Goal: Obtain resource: Download file/media

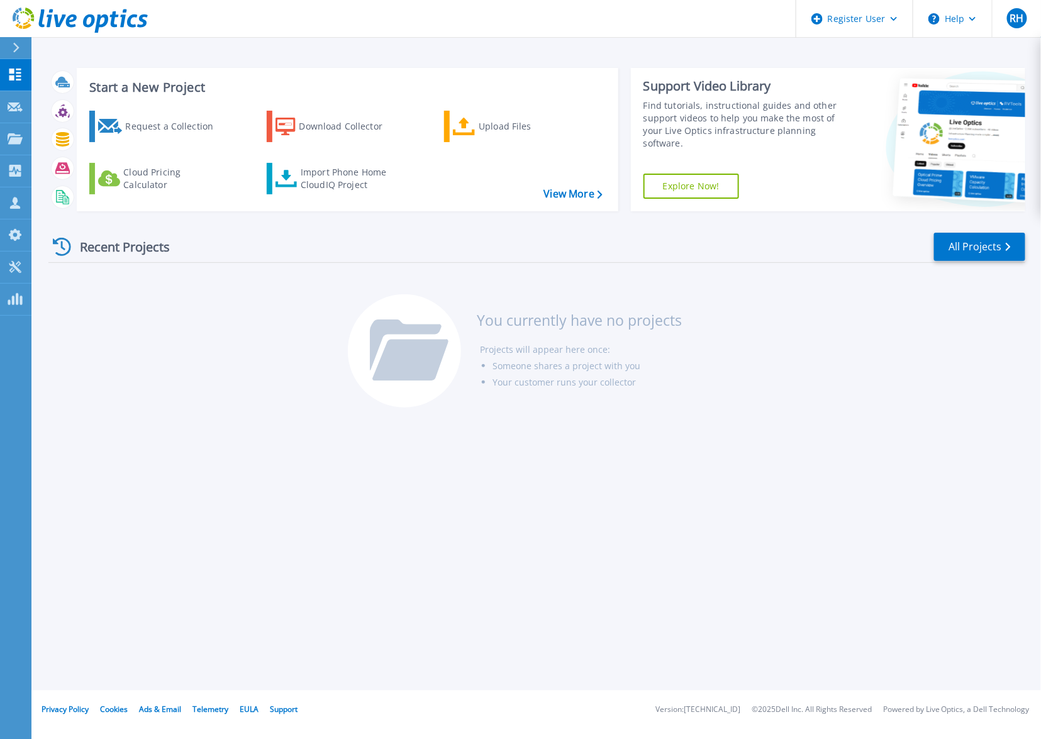
click at [1, 691] on html "Register User Help RH Dell User Raymond Horn Ray.Horn@dell.com Dell My Profile …" at bounding box center [520, 345] width 1041 height 691
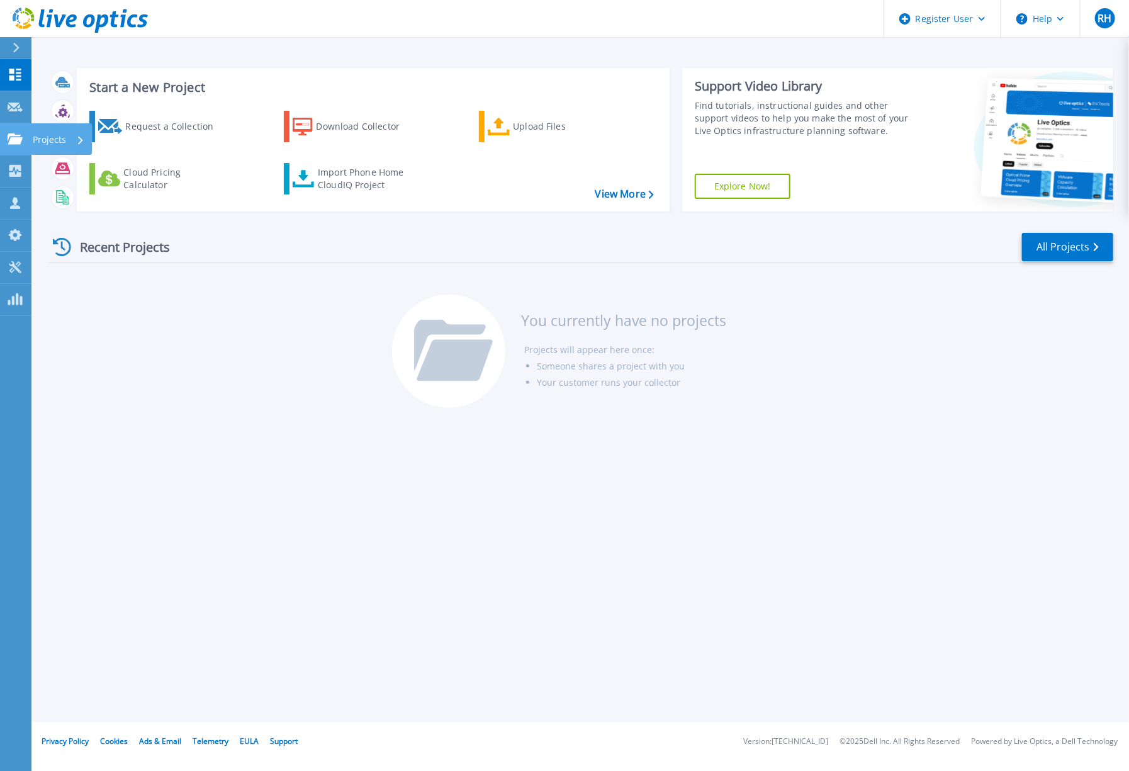
click at [38, 141] on p "Projects" at bounding box center [49, 139] width 33 height 33
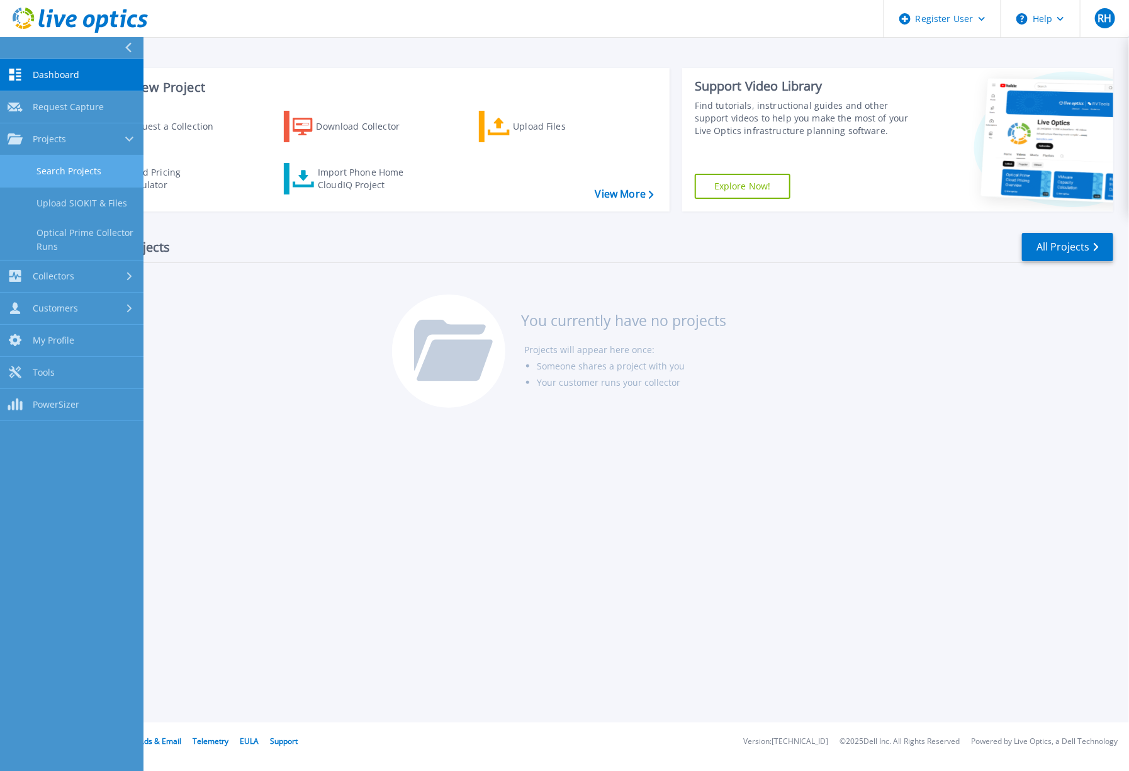
click at [59, 168] on link "Search Projects" at bounding box center [71, 171] width 143 height 32
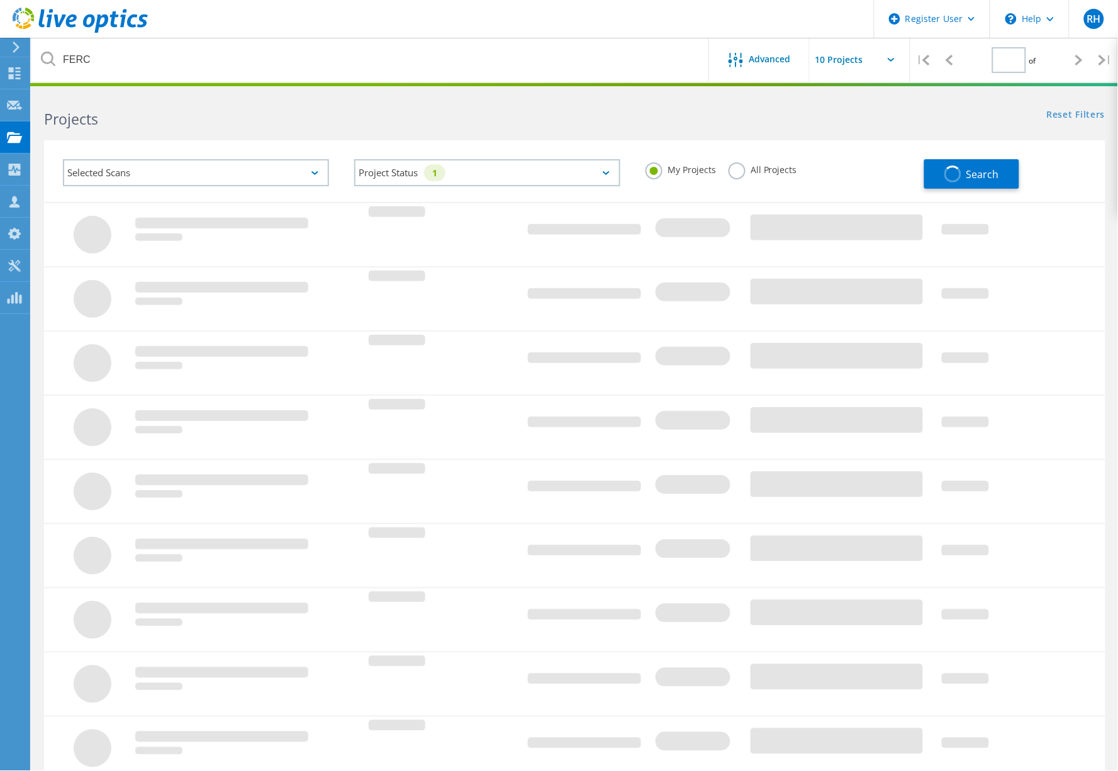
type input "1"
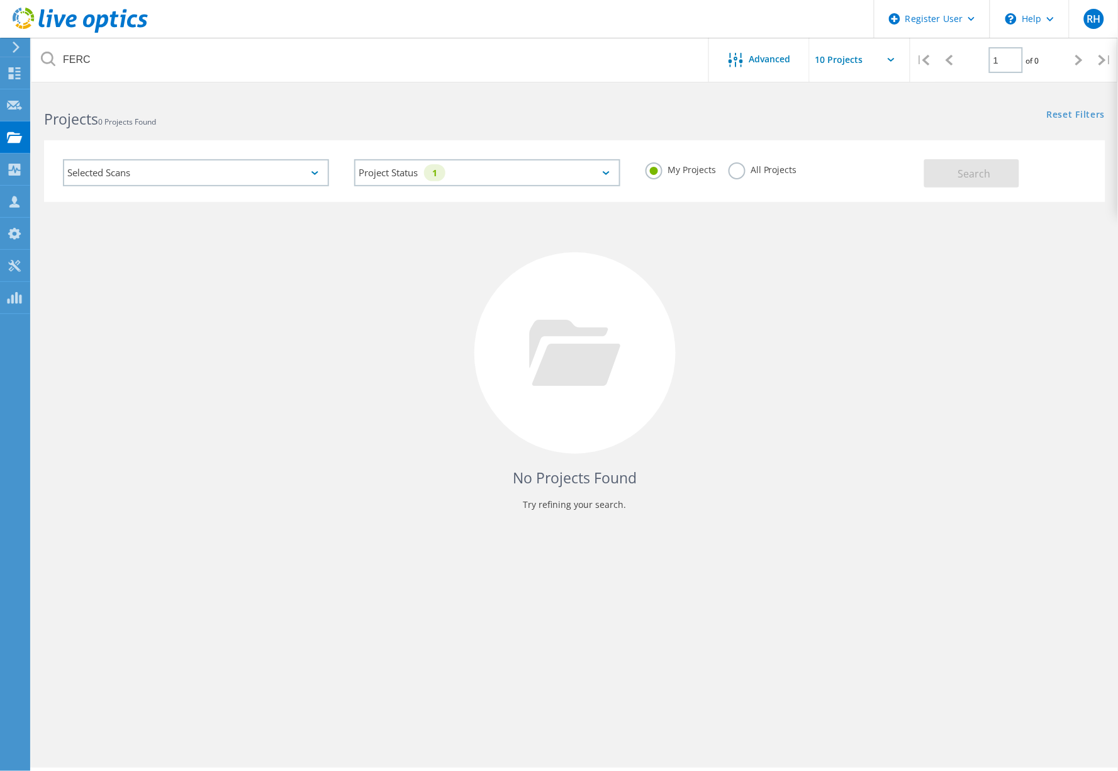
click at [729, 169] on label "All Projects" at bounding box center [763, 168] width 69 height 12
click at [0, 0] on input "All Projects" at bounding box center [0, 0] width 0 height 0
click at [941, 172] on button "Search" at bounding box center [971, 173] width 95 height 28
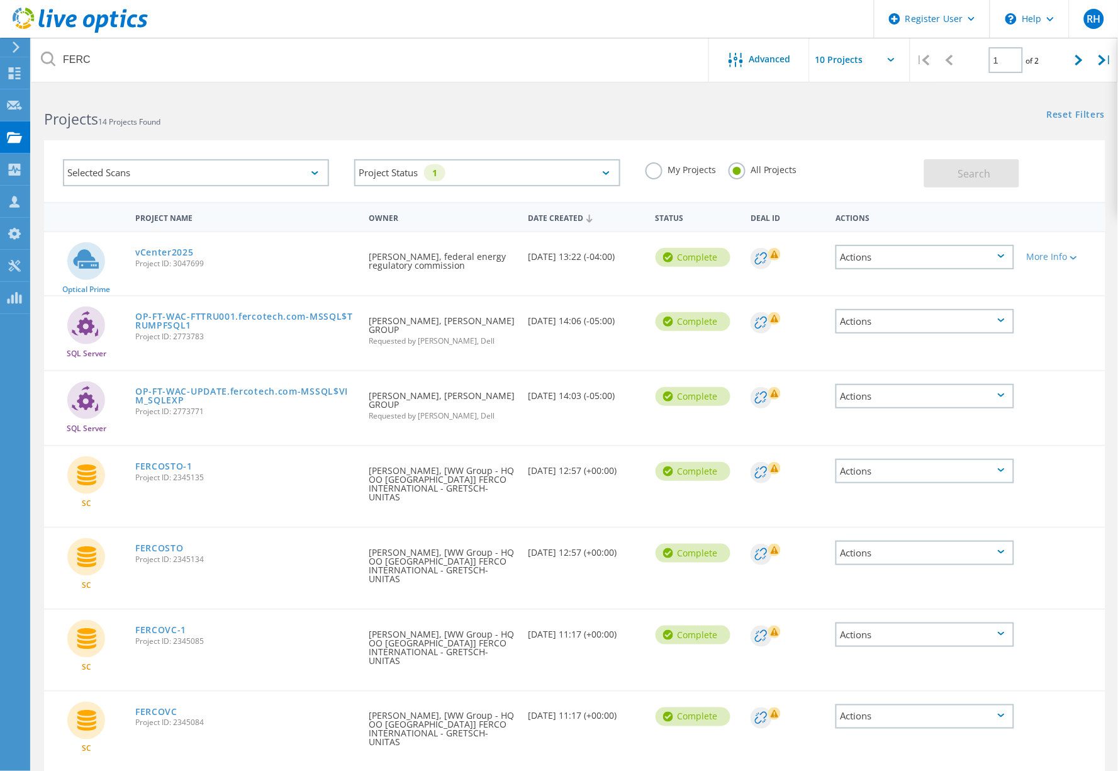
click at [1003, 254] on icon at bounding box center [1001, 256] width 7 height 4
click at [1059, 255] on div "More Info" at bounding box center [1063, 256] width 72 height 9
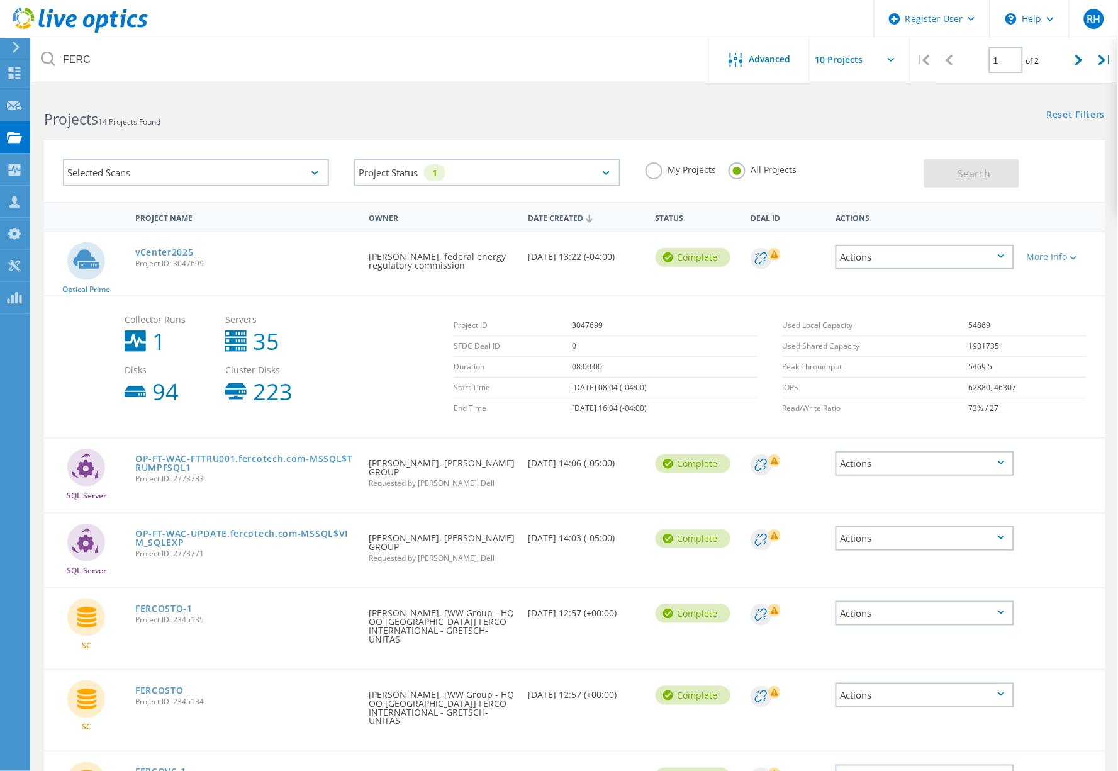
click at [1004, 255] on icon at bounding box center [1001, 256] width 7 height 4
click at [941, 263] on div "Share" at bounding box center [925, 267] width 176 height 20
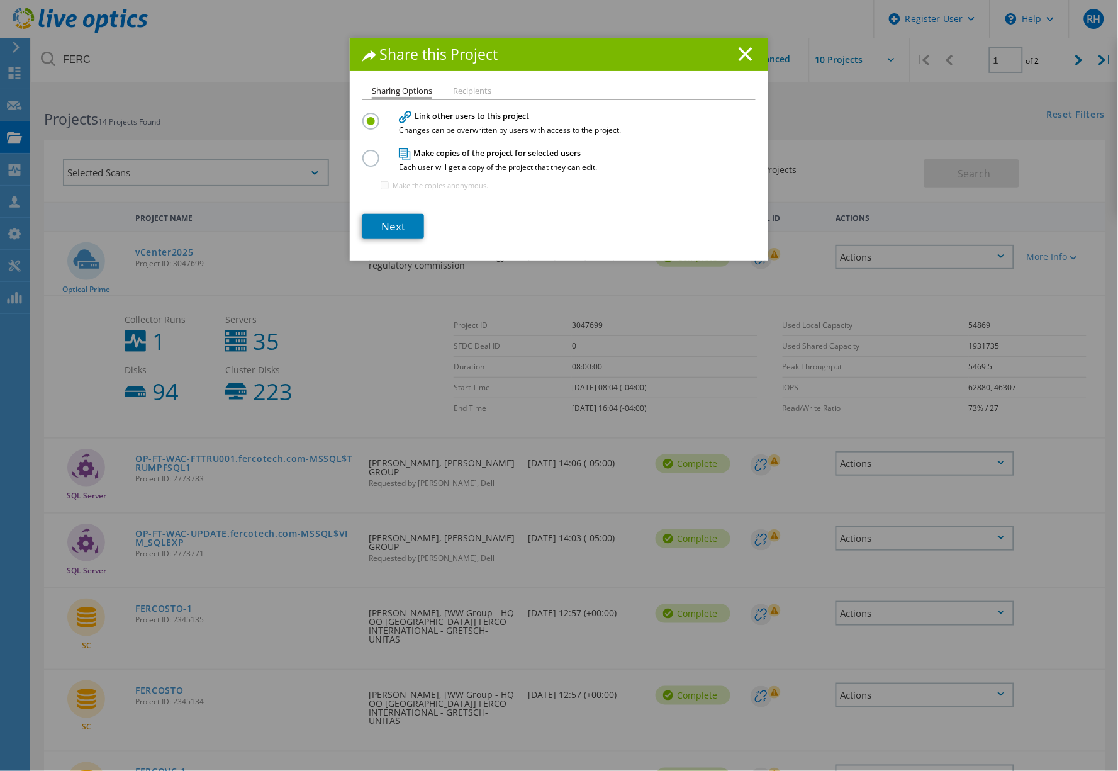
click at [366, 153] on label at bounding box center [373, 151] width 22 height 3
click at [0, 0] on input "radio" at bounding box center [0, 0] width 0 height 0
click at [393, 225] on link "Next" at bounding box center [393, 226] width 62 height 25
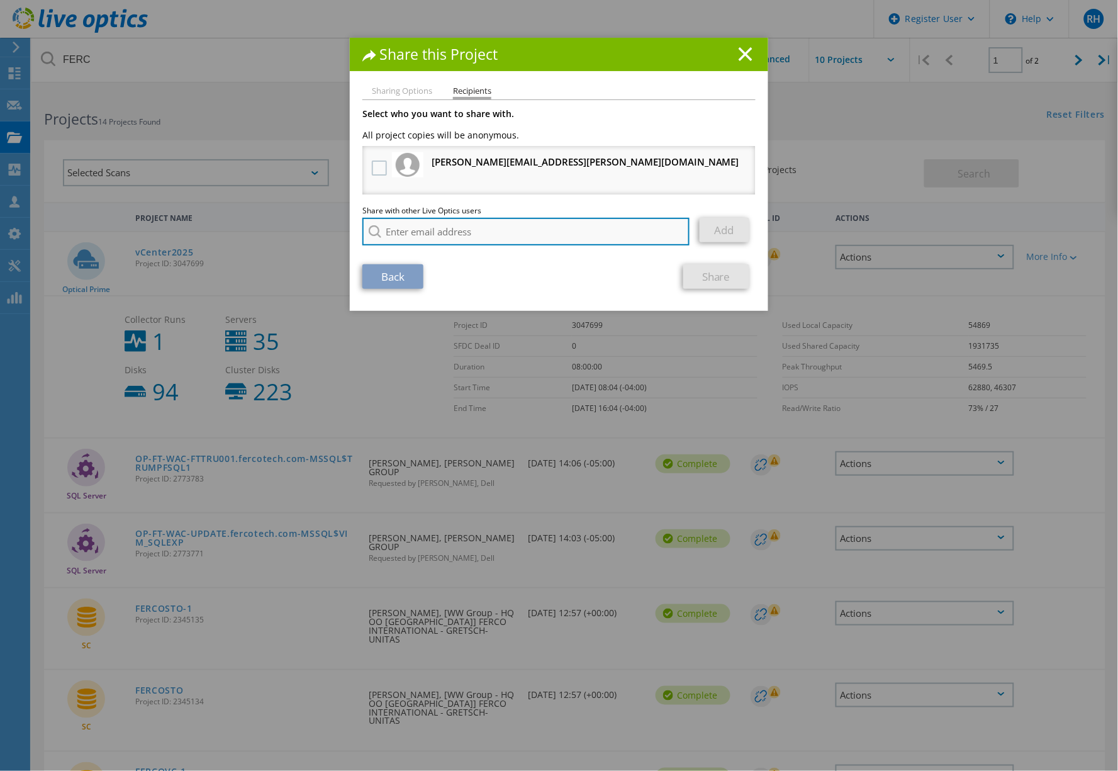
click at [436, 232] on input "search" at bounding box center [525, 232] width 327 height 28
type input "r"
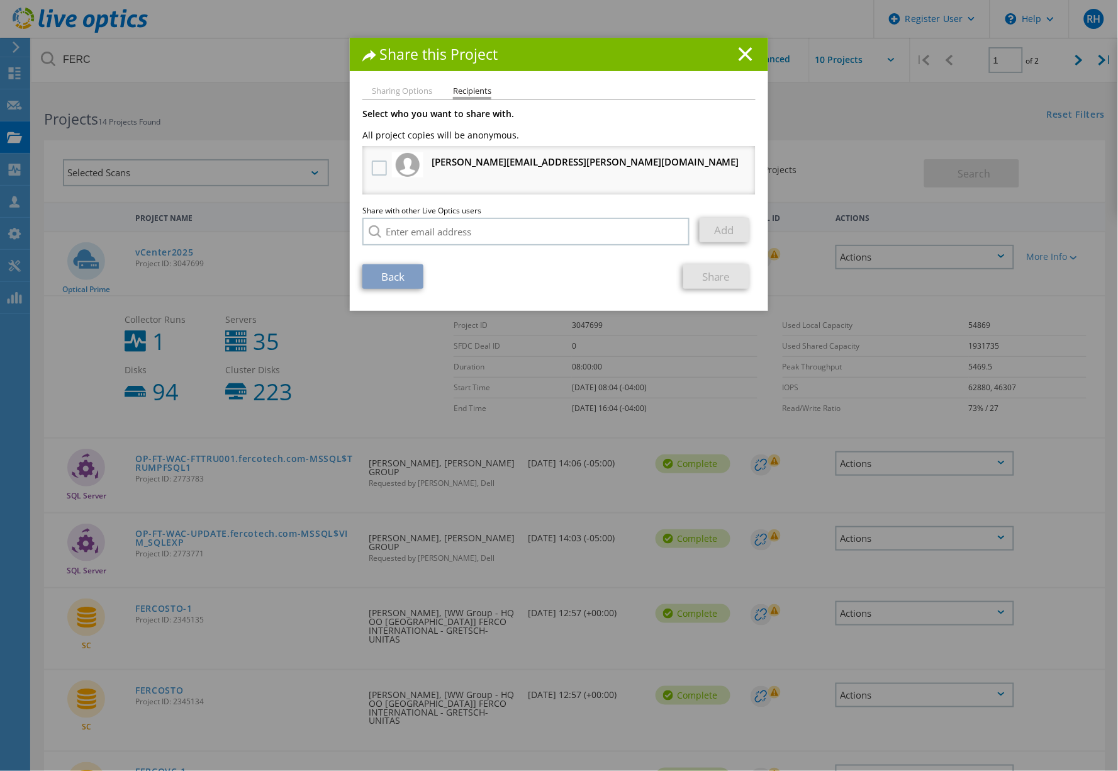
click at [396, 91] on li "Sharing Options" at bounding box center [402, 92] width 60 height 10
click at [739, 47] on icon at bounding box center [746, 54] width 14 height 14
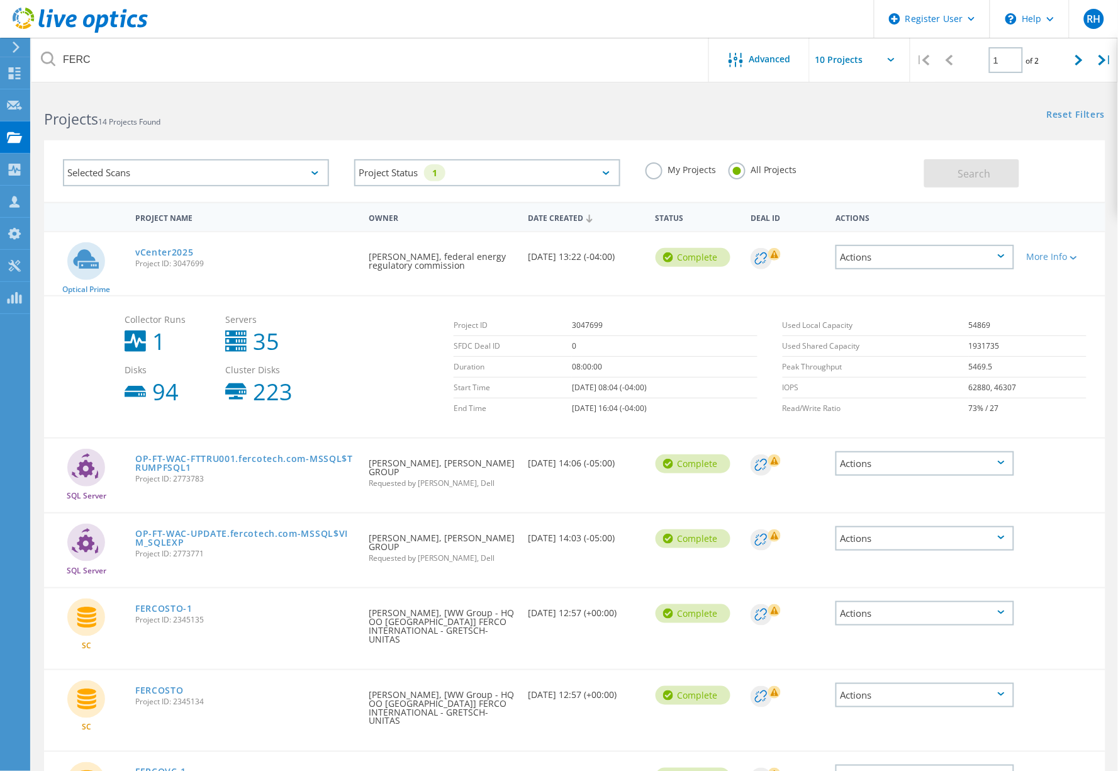
click at [996, 253] on div "Actions" at bounding box center [925, 257] width 179 height 25
click at [942, 267] on div "Share" at bounding box center [925, 267] width 176 height 20
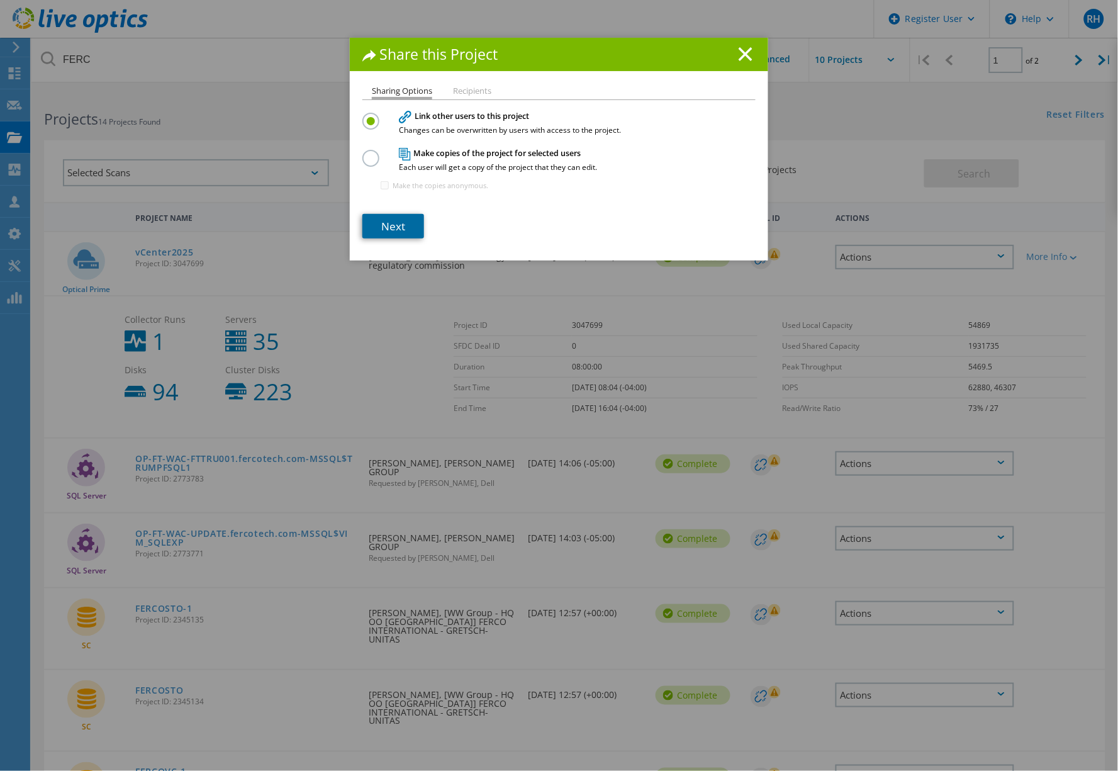
click at [376, 225] on link "Next" at bounding box center [393, 226] width 62 height 25
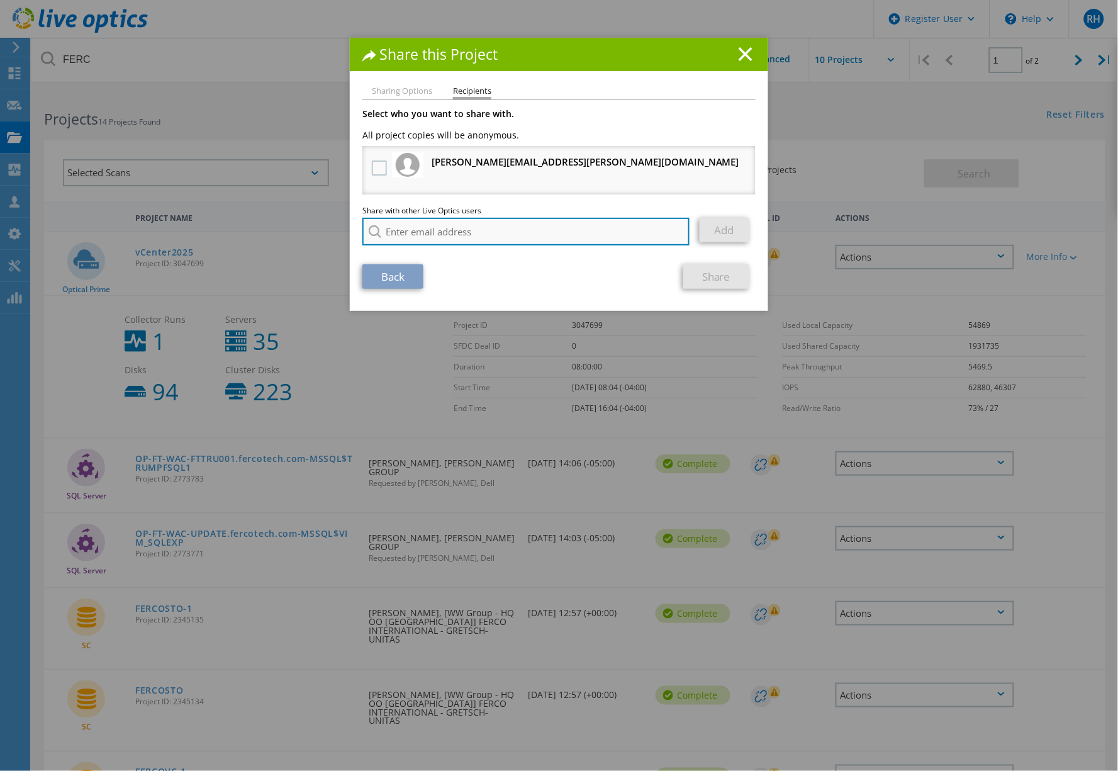
click at [413, 228] on input "search" at bounding box center [525, 232] width 327 height 28
click at [535, 228] on input "[EMAIL_ADDRESS][DOMAIN_NAME];" at bounding box center [525, 232] width 327 height 28
click at [586, 231] on input "[EMAIL_ADDRESS][DOMAIN_NAME]; [EMAIL_ADDRESS][DOMAIN_NAME]" at bounding box center [525, 232] width 327 height 28
drag, startPoint x: 510, startPoint y: 230, endPoint x: 524, endPoint y: 235, distance: 13.9
click at [511, 230] on input "[EMAIL_ADDRESS][DOMAIN_NAME]; [EMAIL_ADDRESS][DOMAIN_NAME]" at bounding box center [525, 232] width 327 height 28
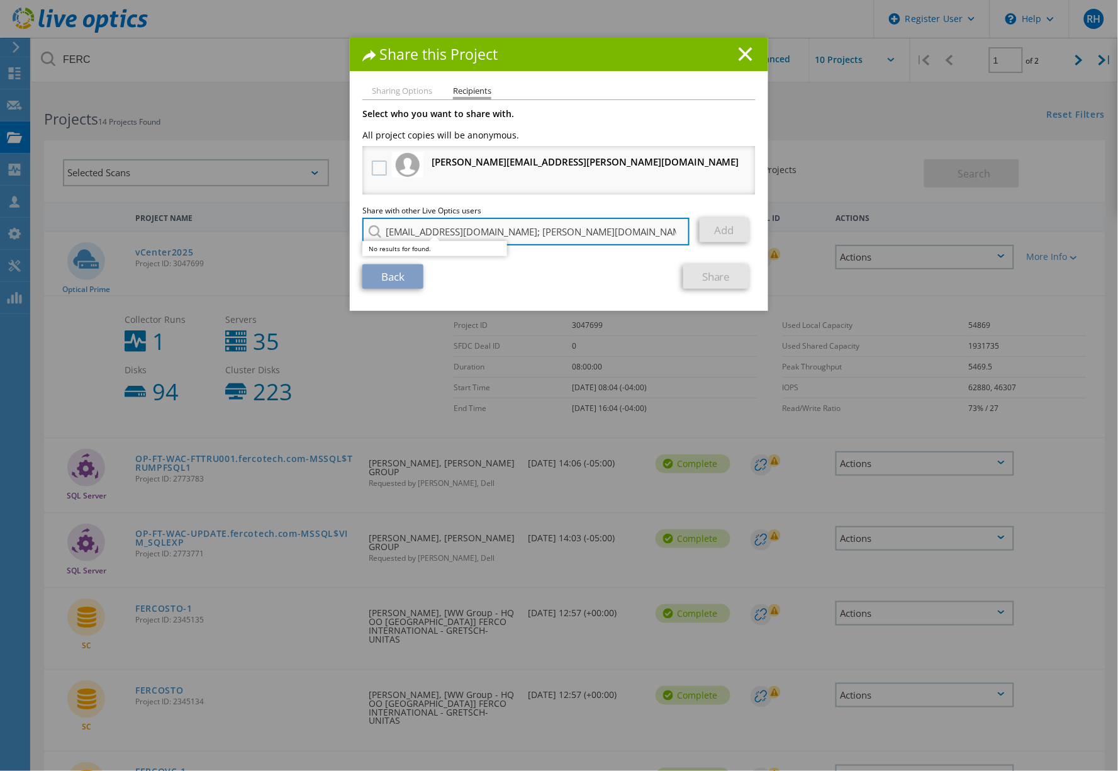
click at [625, 232] on input "[EMAIL_ADDRESS][DOMAIN_NAME]; [PERSON_NAME][DOMAIN_NAME][EMAIL_ADDRESS][PERSON_…" at bounding box center [525, 232] width 327 height 28
click at [595, 228] on input "[EMAIL_ADDRESS][DOMAIN_NAME]; [PERSON_NAME][DOMAIN_NAME][EMAIL_ADDRESS][PERSON_…" at bounding box center [525, 232] width 327 height 28
drag, startPoint x: 598, startPoint y: 234, endPoint x: 473, endPoint y: 228, distance: 125.4
click at [473, 228] on input "[EMAIL_ADDRESS][DOMAIN_NAME]; [PERSON_NAME][DOMAIN_NAME][EMAIL_ADDRESS][PERSON_…" at bounding box center [525, 232] width 327 height 28
click at [525, 231] on input "[EMAIL_ADDRESS][DOMAIN_NAME];" at bounding box center [525, 232] width 327 height 28
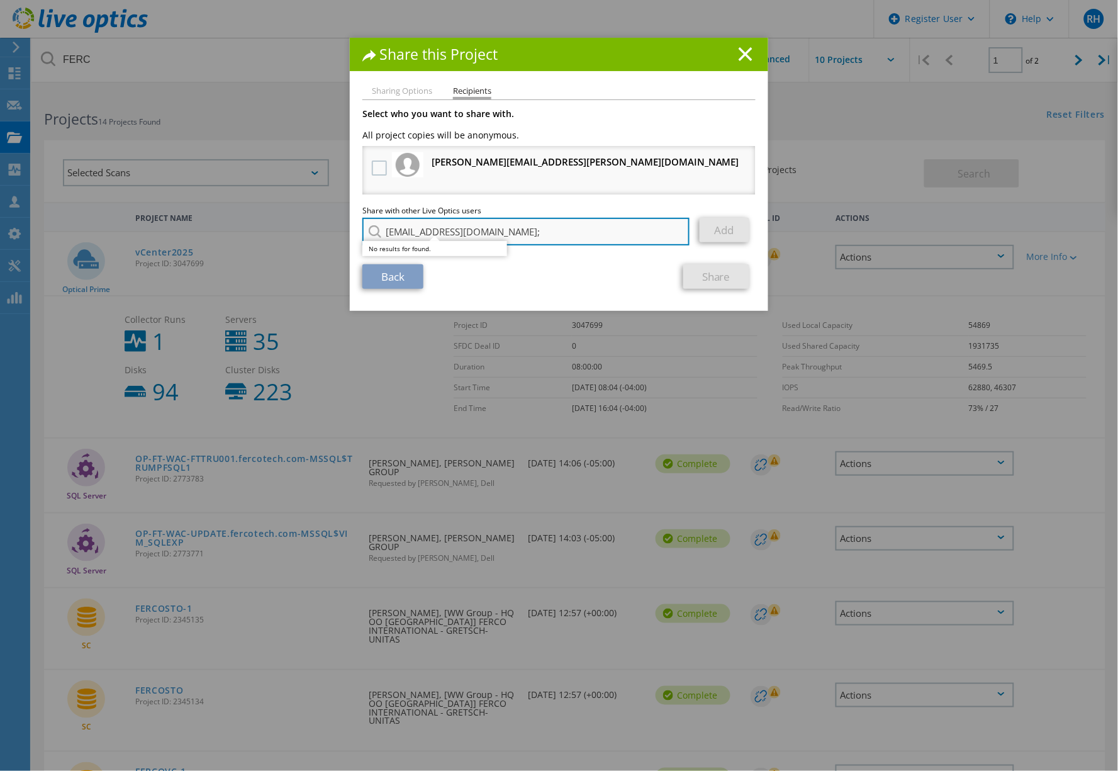
drag, startPoint x: 468, startPoint y: 231, endPoint x: 479, endPoint y: 231, distance: 10.7
click at [468, 231] on input "[EMAIL_ADDRESS][DOMAIN_NAME];" at bounding box center [525, 232] width 327 height 28
type input "[EMAIL_ADDRESS][DOMAIN_NAME]"
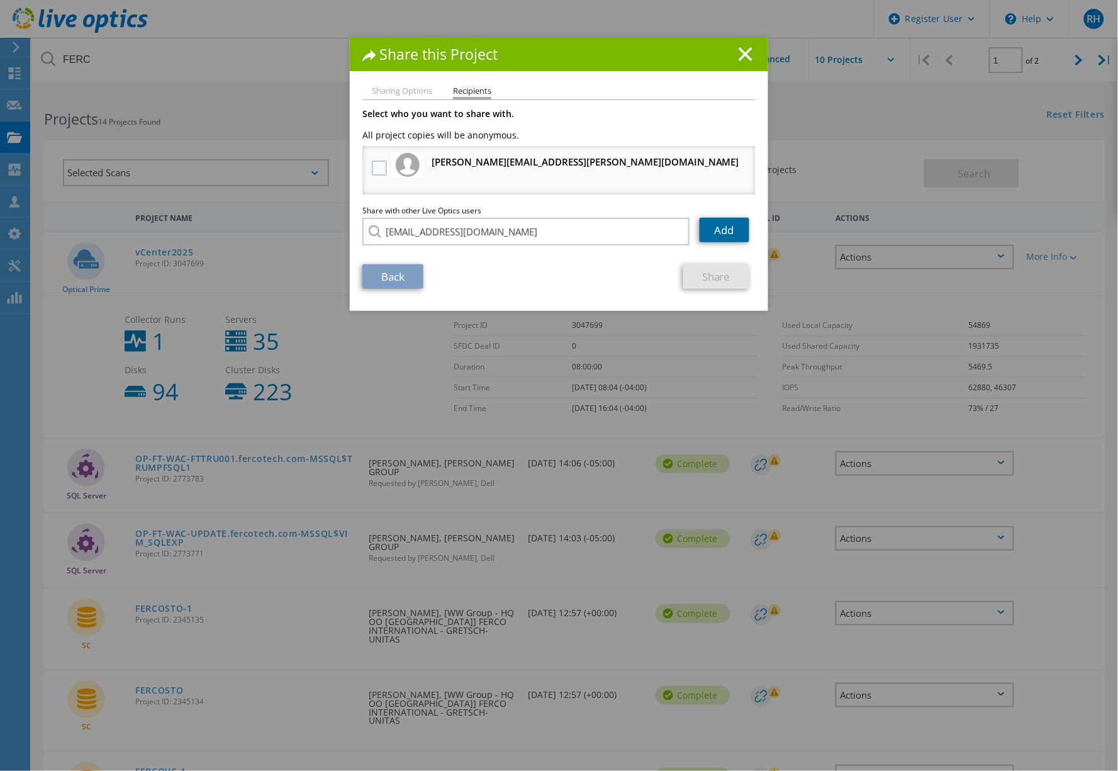
click at [712, 233] on link "Add" at bounding box center [725, 230] width 50 height 25
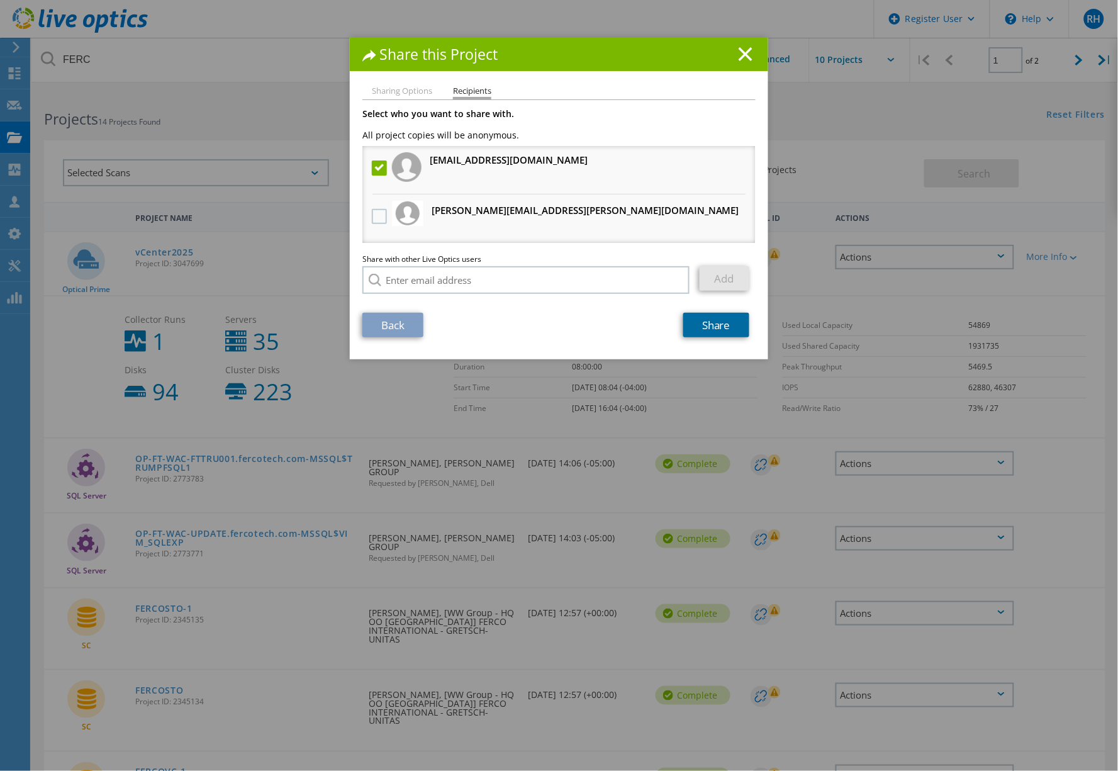
click at [714, 320] on link "Share" at bounding box center [716, 325] width 66 height 25
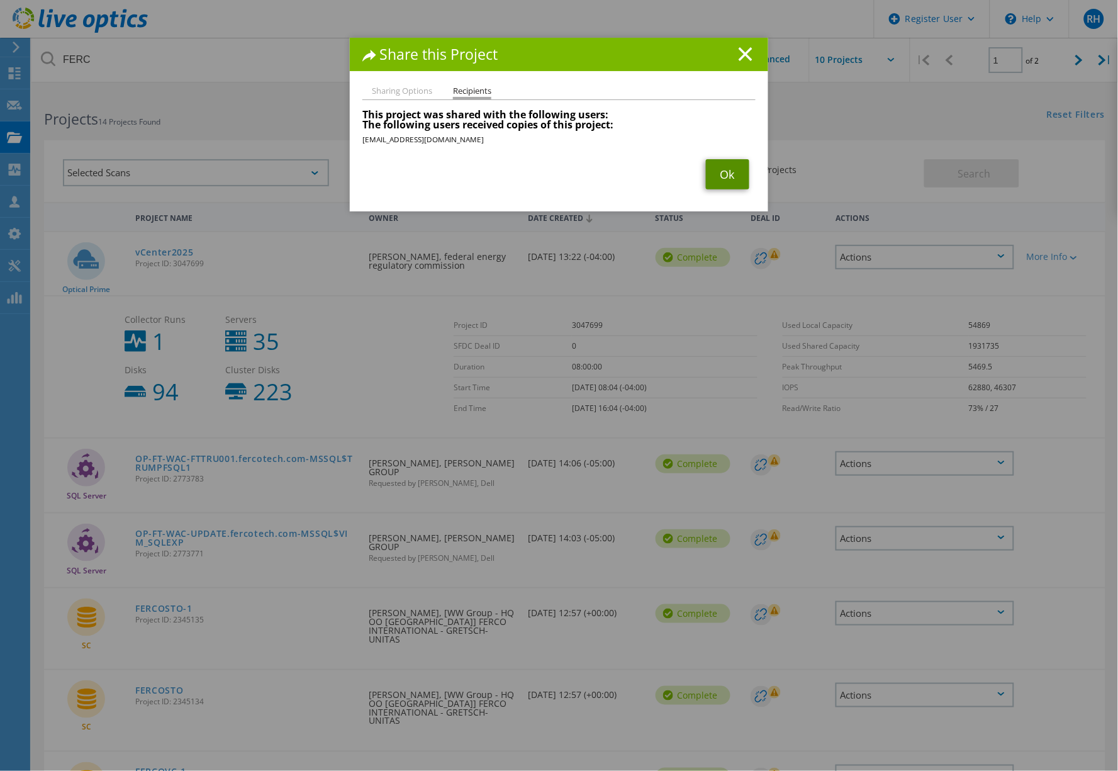
click at [722, 179] on link "Ok" at bounding box center [727, 174] width 43 height 30
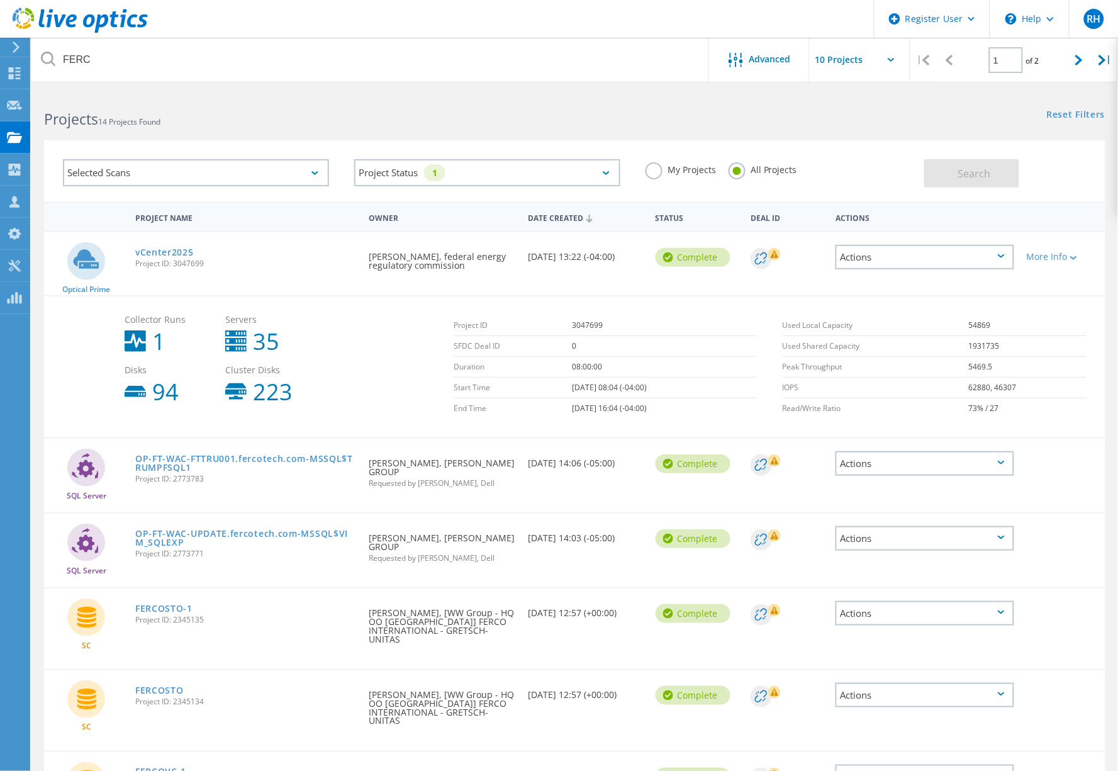
drag, startPoint x: 215, startPoint y: 259, endPoint x: 132, endPoint y: 248, distance: 83.2
click at [132, 248] on div "vCenter2025 Project ID: 3047699" at bounding box center [245, 256] width 233 height 48
copy div "vCenter2025 Project ID: 3047699"
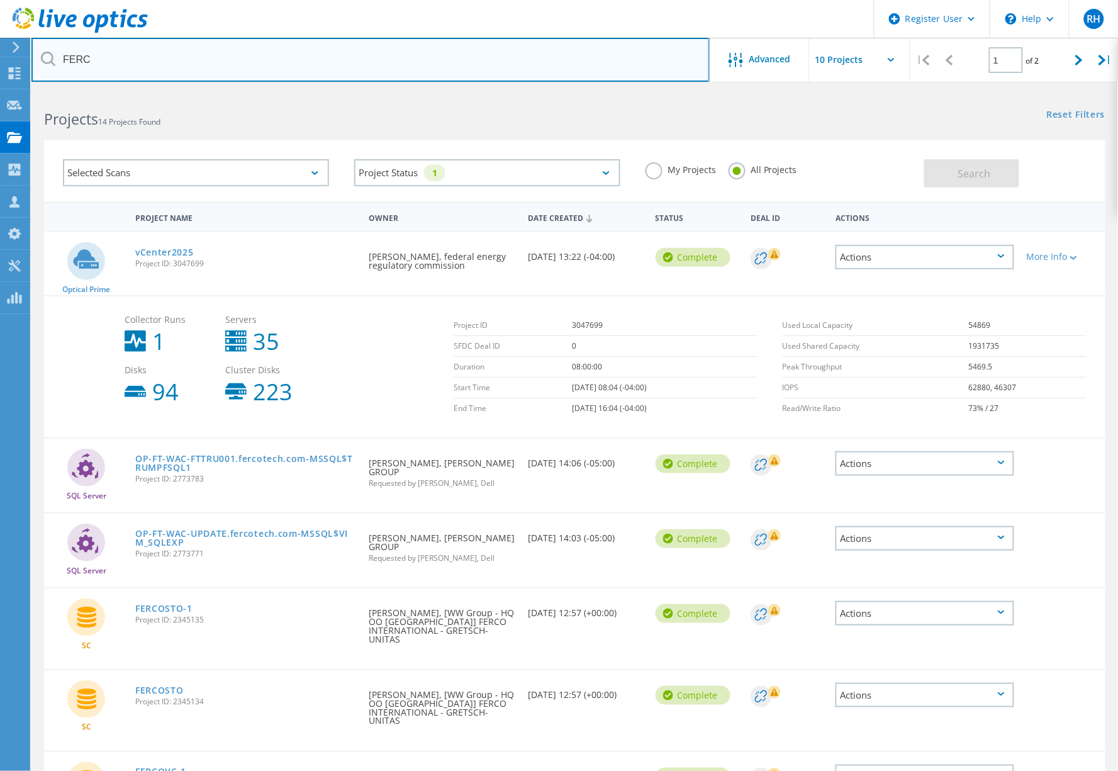
click at [427, 52] on input "FERC" at bounding box center [370, 60] width 678 height 44
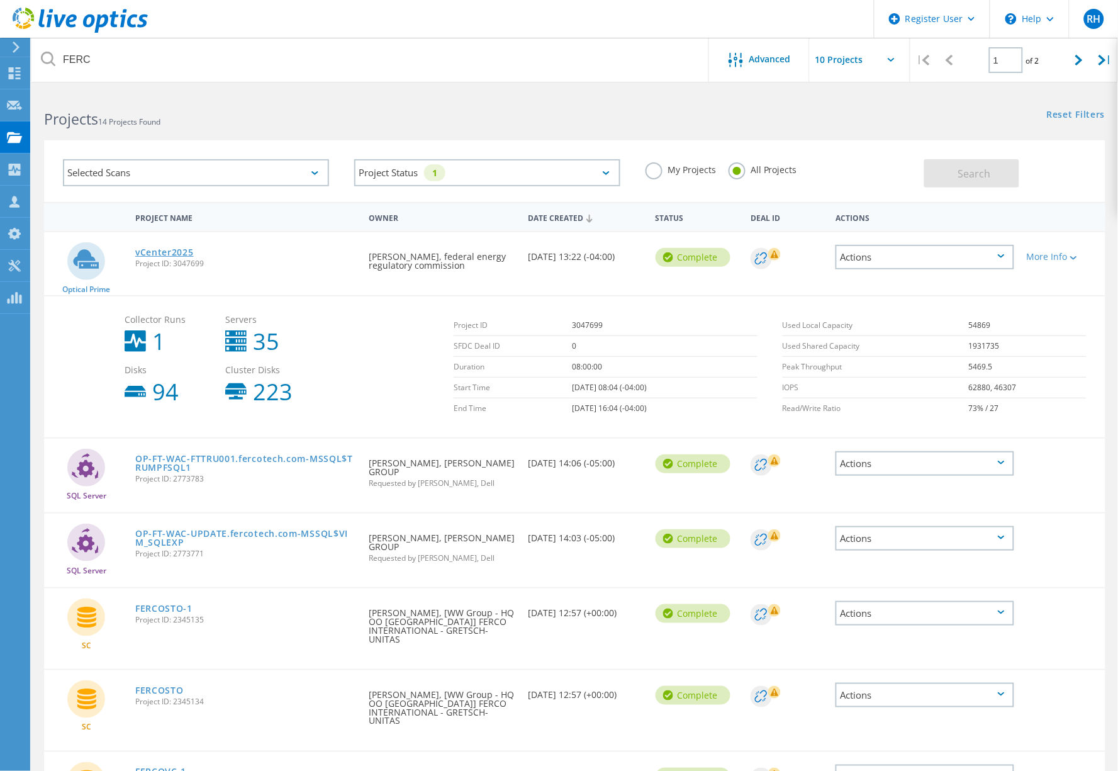
click at [171, 250] on link "vCenter2025" at bounding box center [164, 252] width 59 height 9
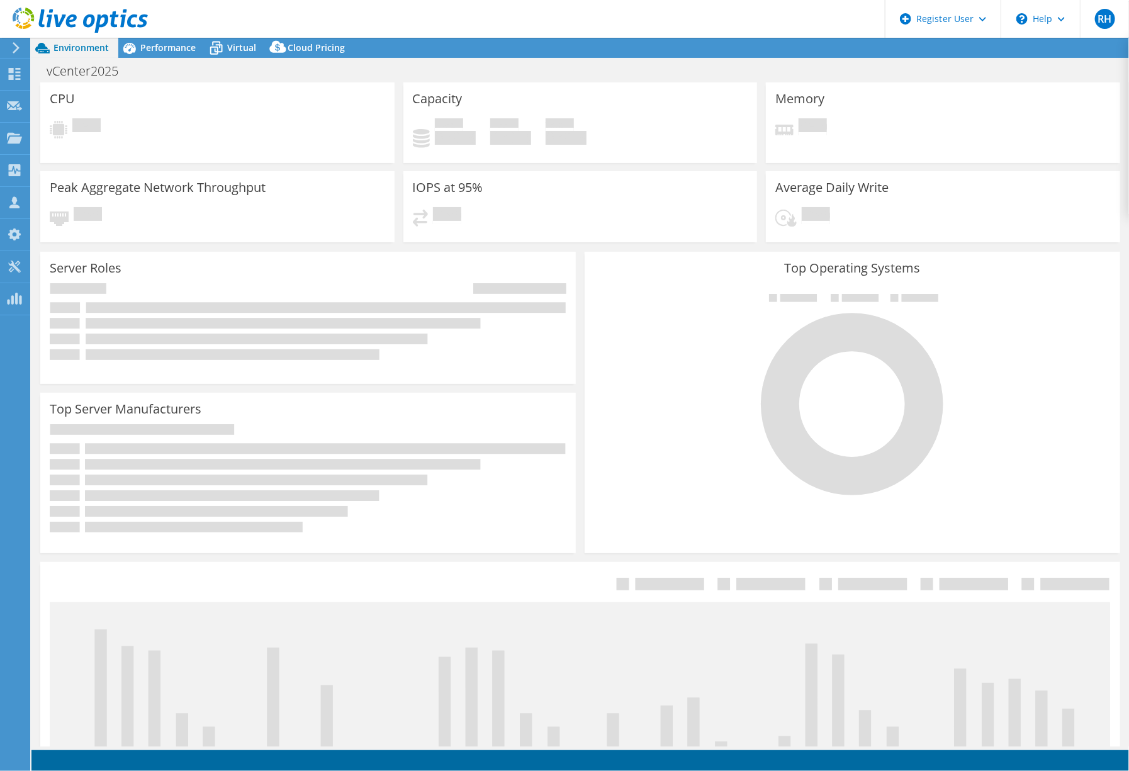
select select "USEast"
select select "USD"
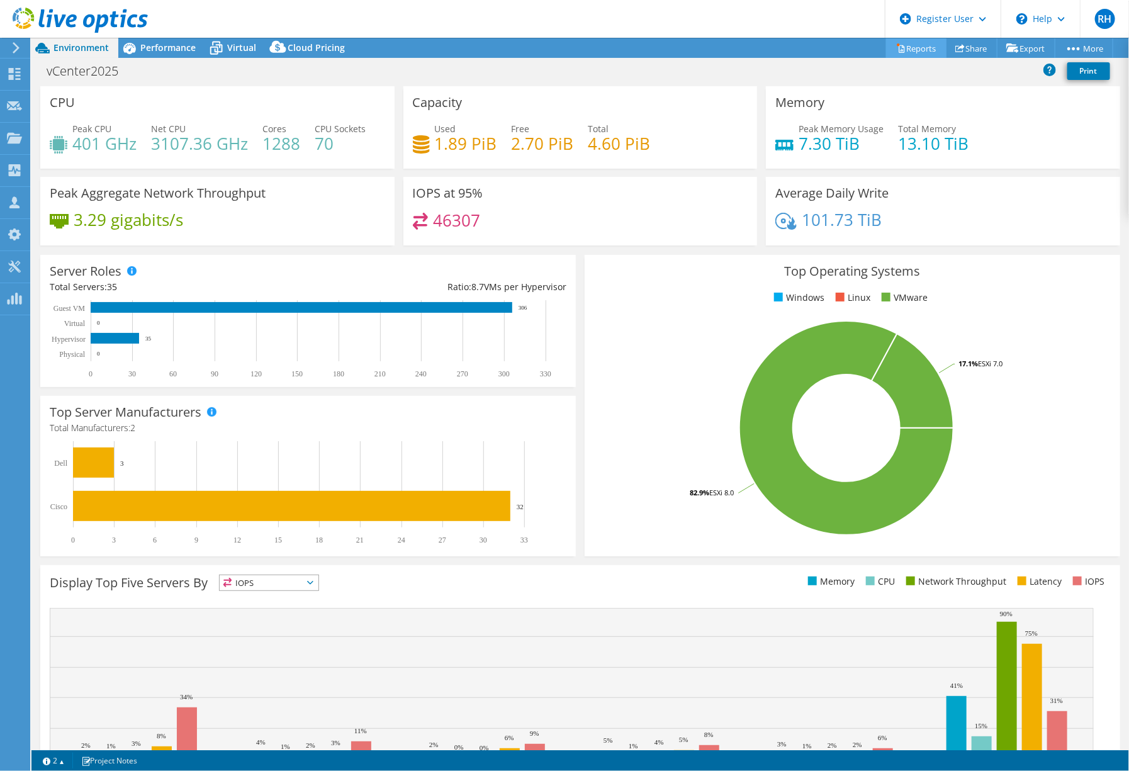
click at [926, 45] on link "Reports" at bounding box center [916, 48] width 60 height 20
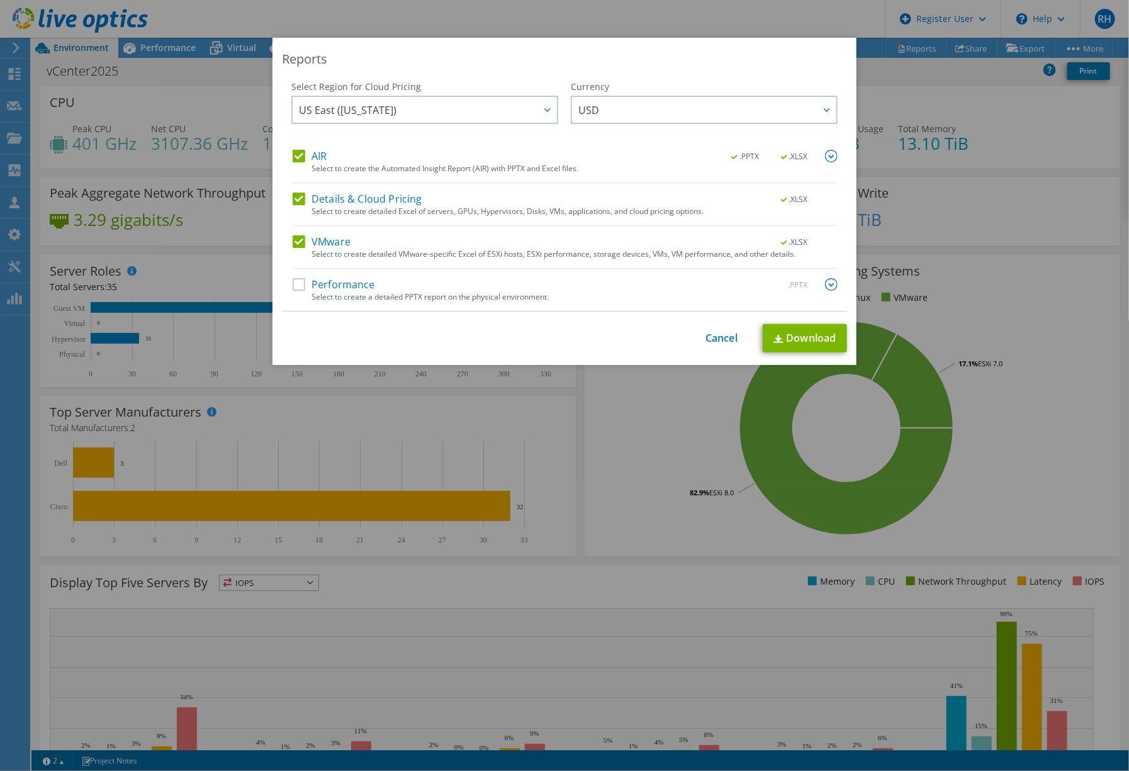
click at [293, 243] on label "VMware" at bounding box center [322, 241] width 58 height 13
click at [0, 0] on input "VMware" at bounding box center [0, 0] width 0 height 0
click at [294, 196] on label "Details & Cloud Pricing" at bounding box center [358, 199] width 130 height 13
click at [0, 0] on input "Details & Cloud Pricing" at bounding box center [0, 0] width 0 height 0
click at [792, 334] on link "Download" at bounding box center [805, 338] width 84 height 28
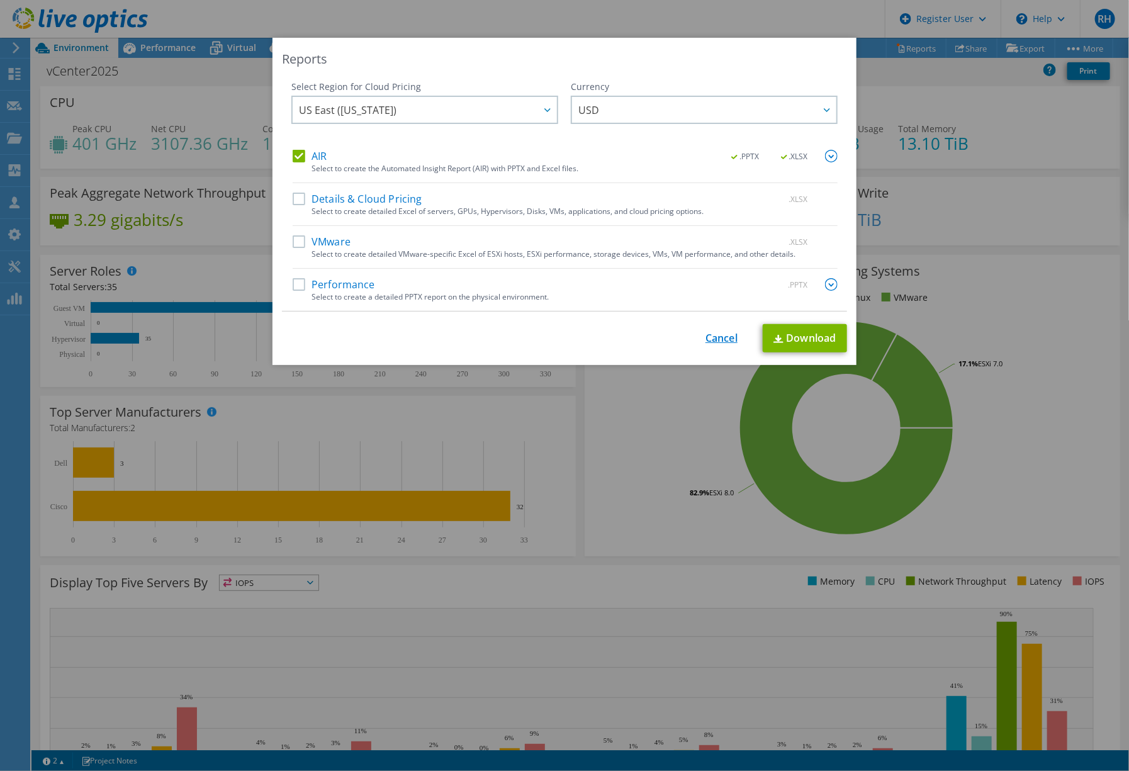
click at [720, 337] on link "Cancel" at bounding box center [721, 338] width 32 height 12
